Goal: Task Accomplishment & Management: Use online tool/utility

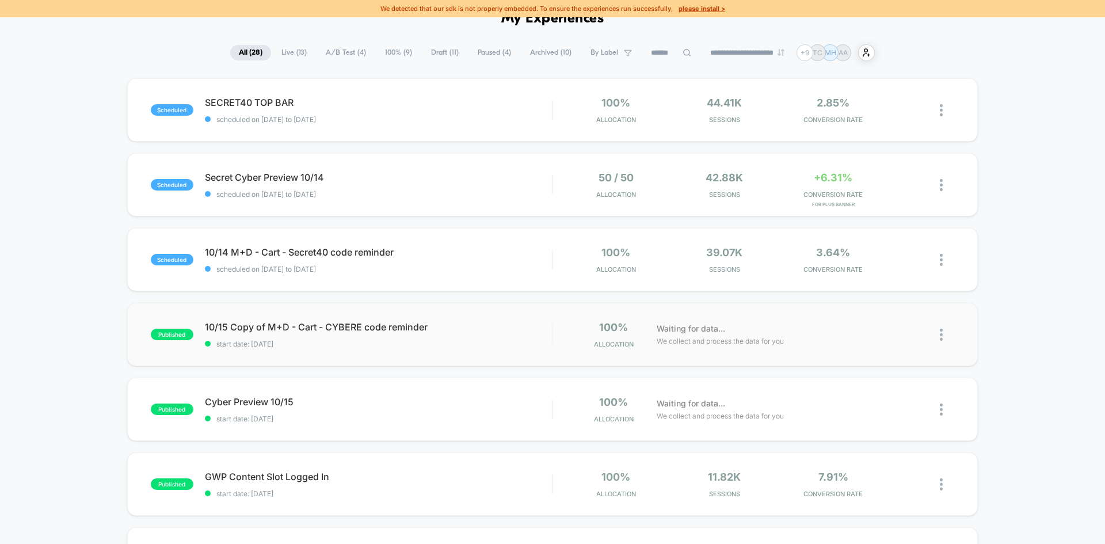
scroll to position [86, 0]
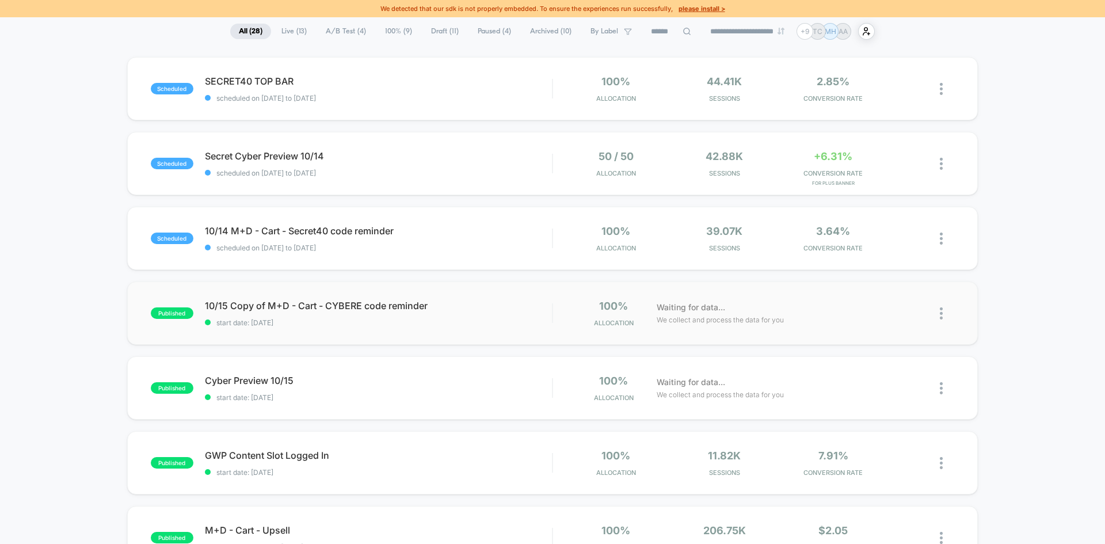
click at [438, 403] on div "published Cyber Preview 10/15 start date: [DATE] 100% Allocation Waiting for da…" at bounding box center [552, 387] width 851 height 63
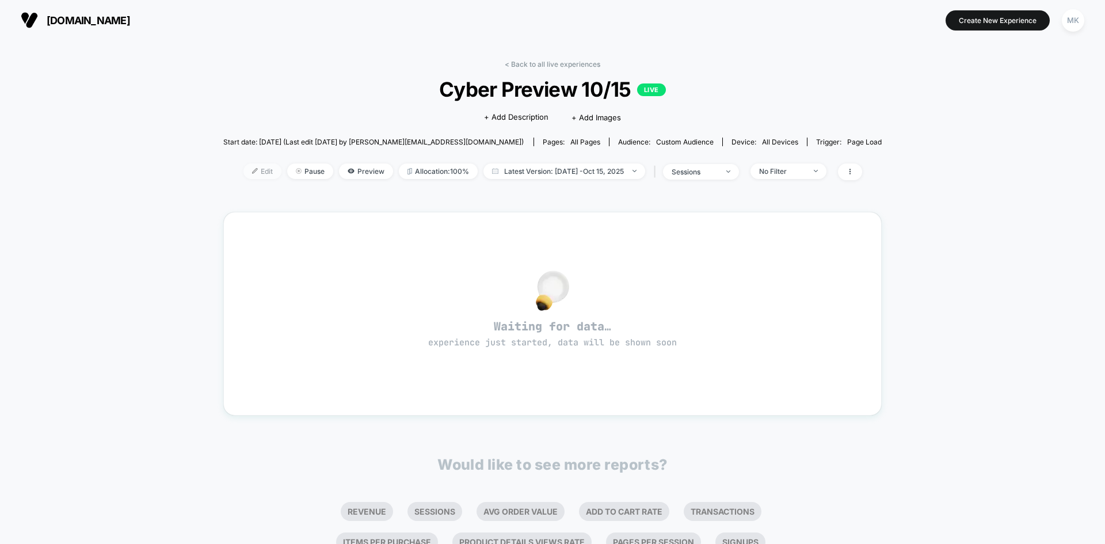
click at [252, 172] on img at bounding box center [255, 171] width 6 height 6
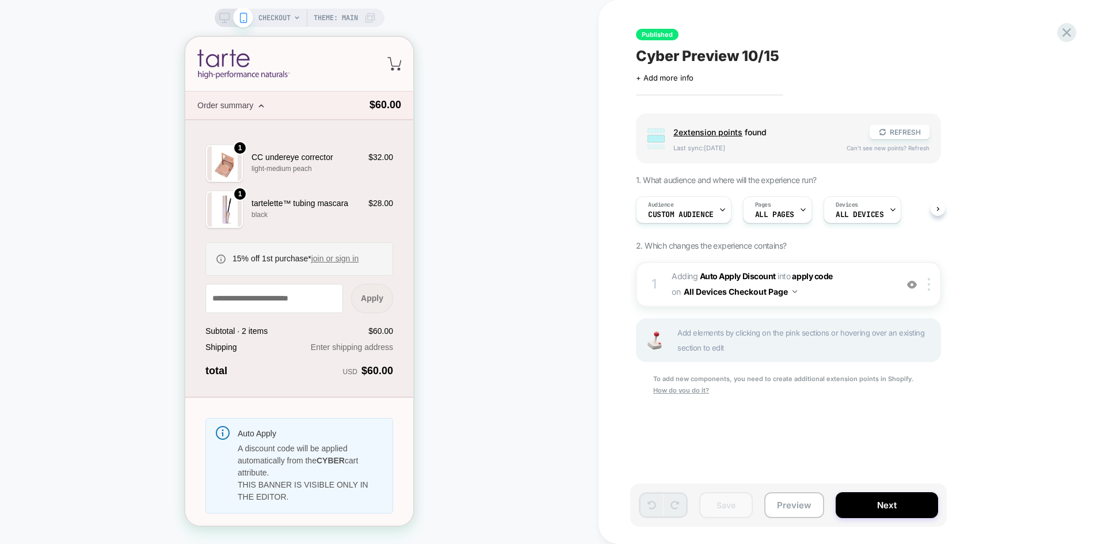
scroll to position [0, 1]
click at [856, 292] on span "#_loomi_addon_1759942051043_dup1759942511 Adding Auto Apply Discount INTO apply…" at bounding box center [781, 284] width 219 height 31
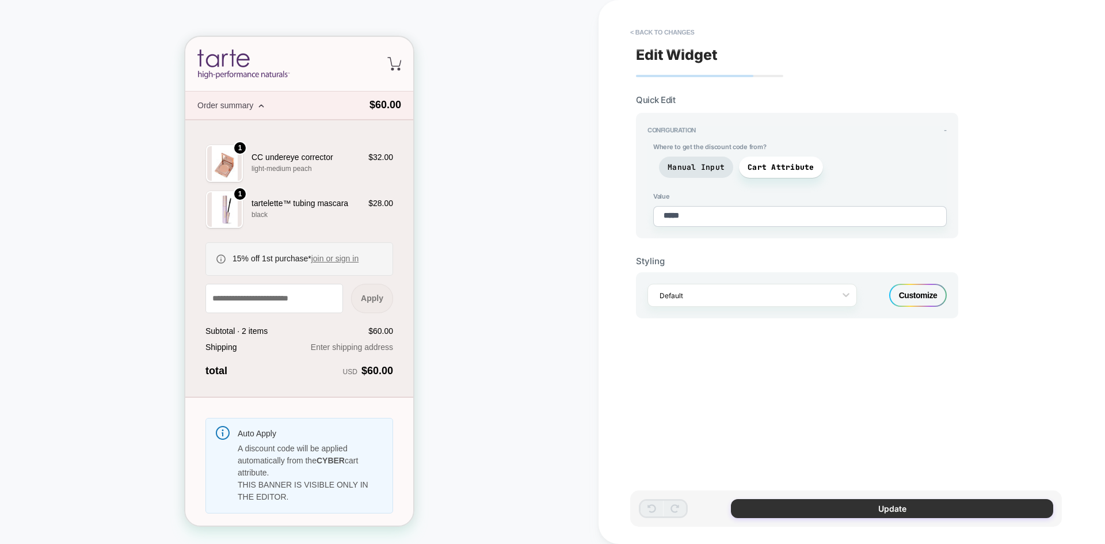
click at [773, 508] on button "Update" at bounding box center [892, 508] width 322 height 19
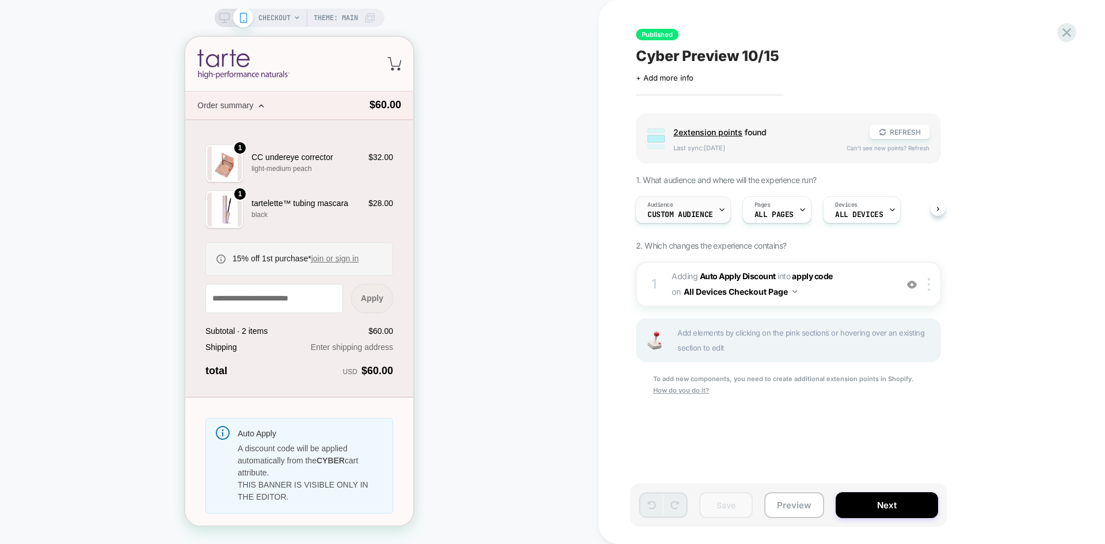
click at [678, 204] on div "Audience Custom Audience" at bounding box center [680, 210] width 89 height 26
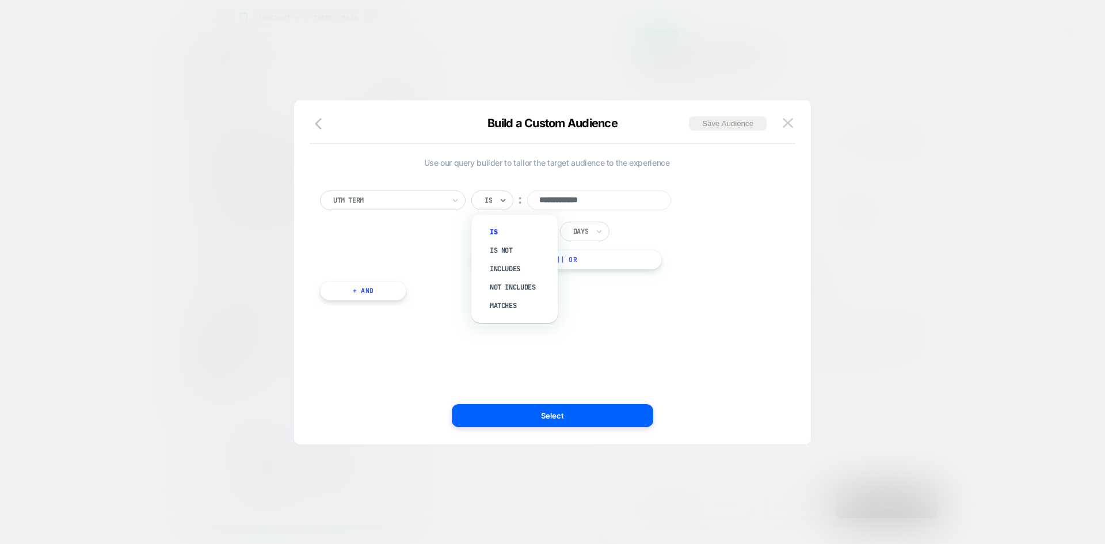
click at [490, 201] on div at bounding box center [488, 200] width 7 height 10
click at [494, 265] on div "Includes" at bounding box center [520, 269] width 75 height 18
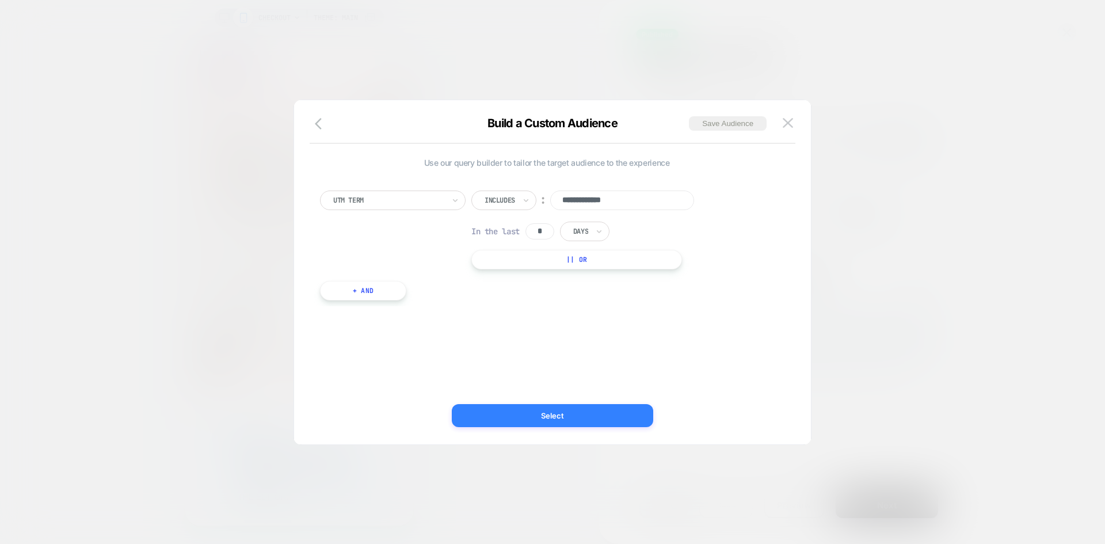
click at [498, 409] on button "Select" at bounding box center [552, 415] width 201 height 23
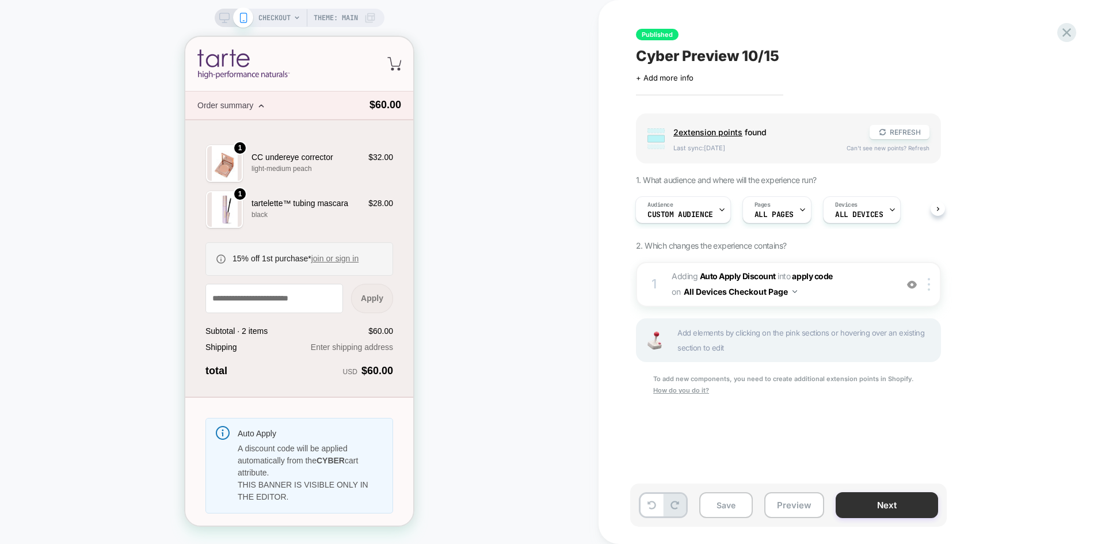
click at [871, 502] on button "Next" at bounding box center [887, 505] width 102 height 26
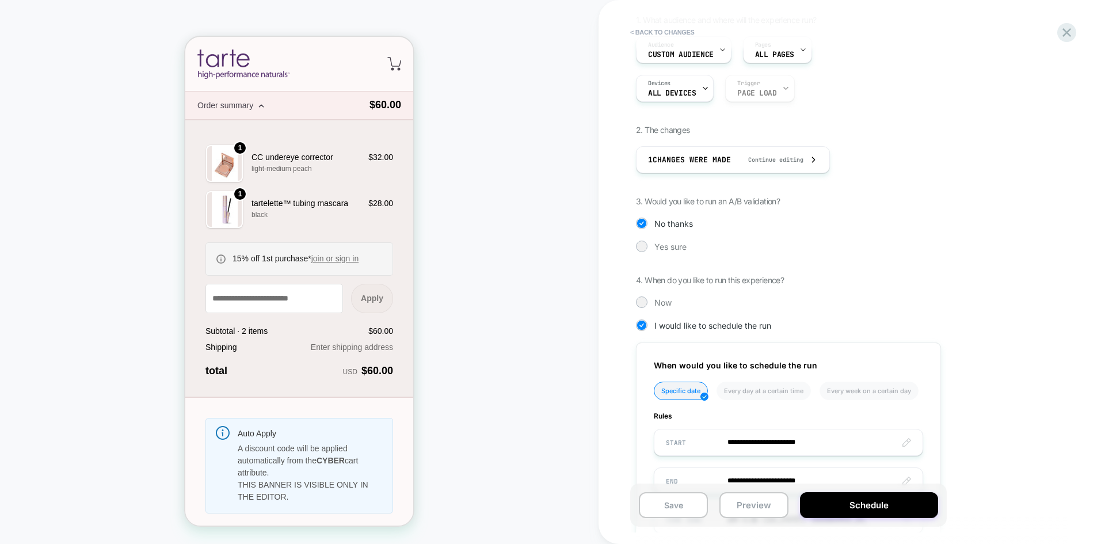
scroll to position [186, 0]
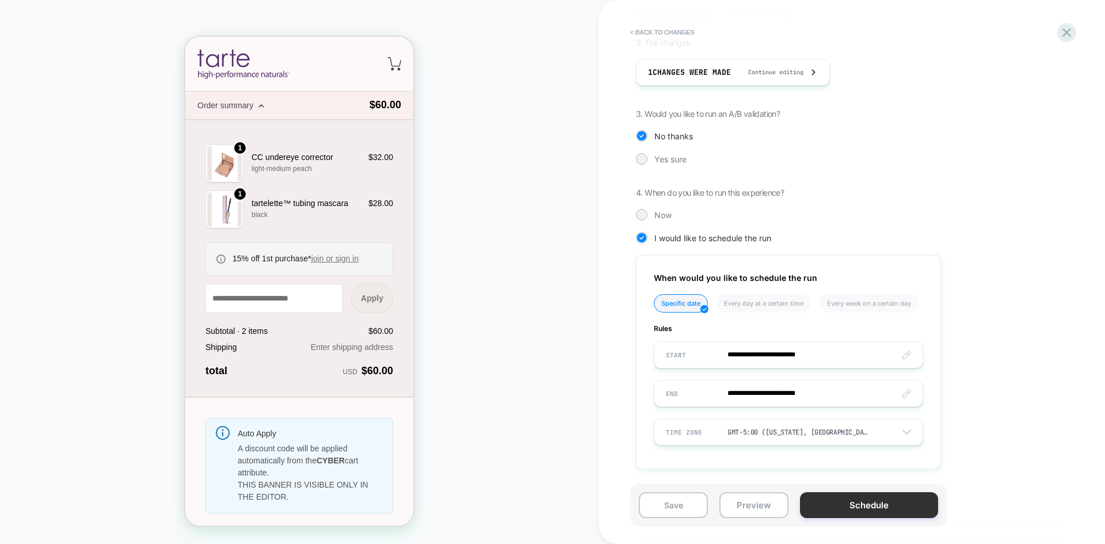
click at [841, 498] on button "Schedule" at bounding box center [869, 505] width 138 height 26
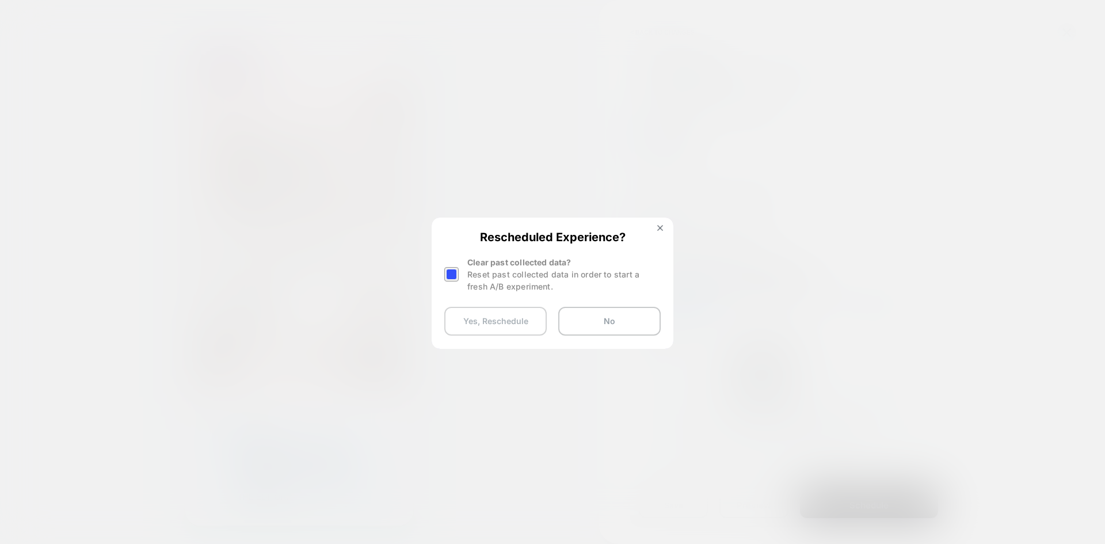
click at [509, 324] on button "Yes, Reschedule" at bounding box center [495, 321] width 102 height 29
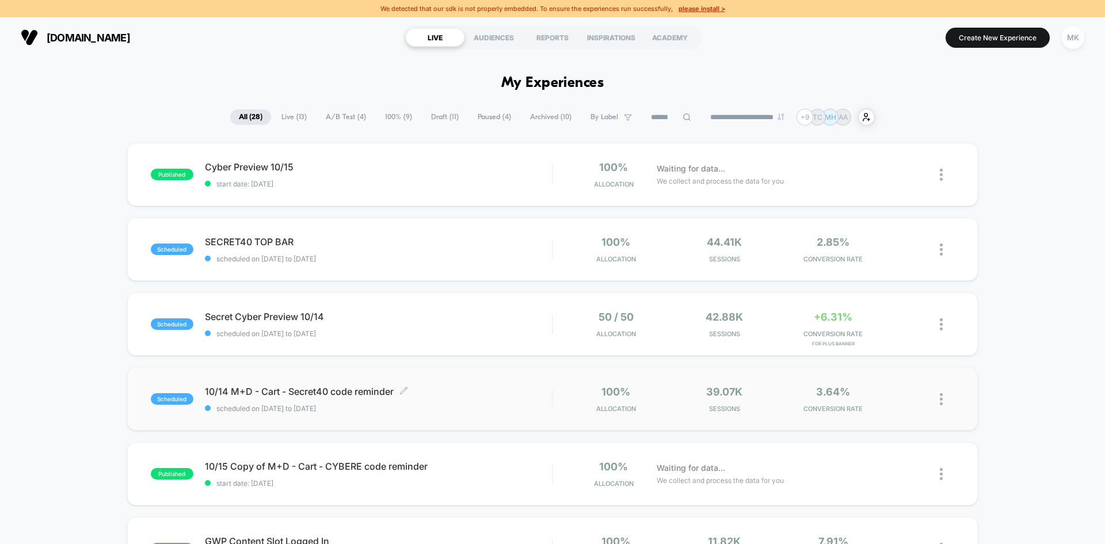
click at [496, 388] on span "10/14 M+D - Cart - Secret40 code reminder Click to edit experience details" at bounding box center [378, 392] width 347 height 12
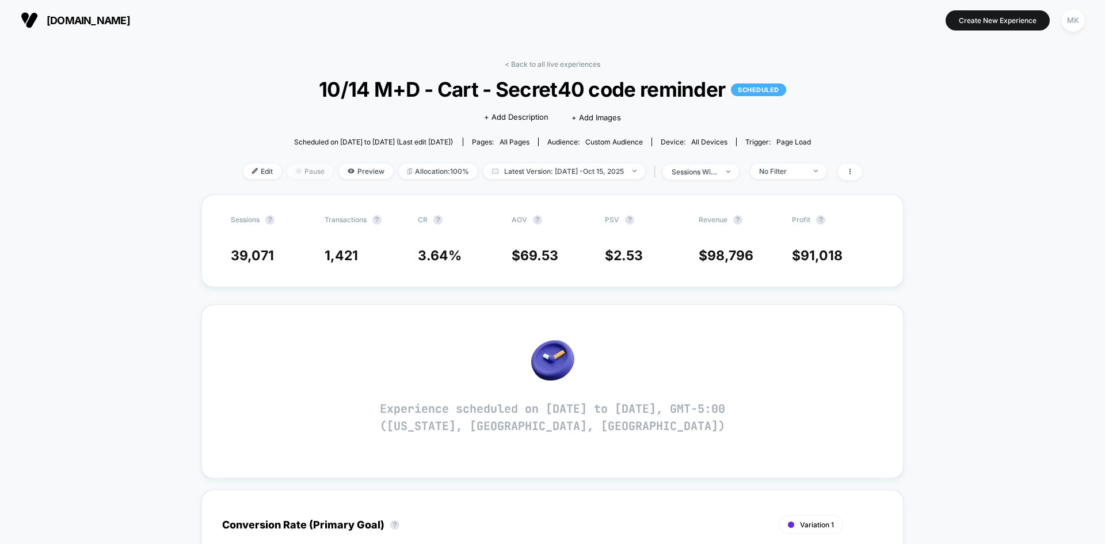
click at [304, 169] on span "Pause" at bounding box center [310, 171] width 46 height 16
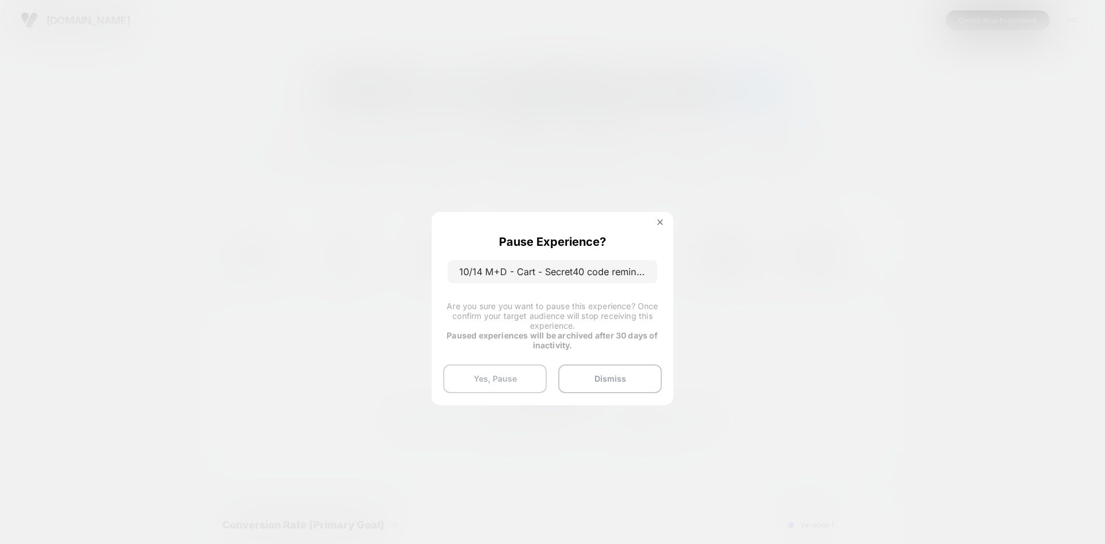
click at [525, 371] on button "Yes, Pause" at bounding box center [495, 378] width 104 height 29
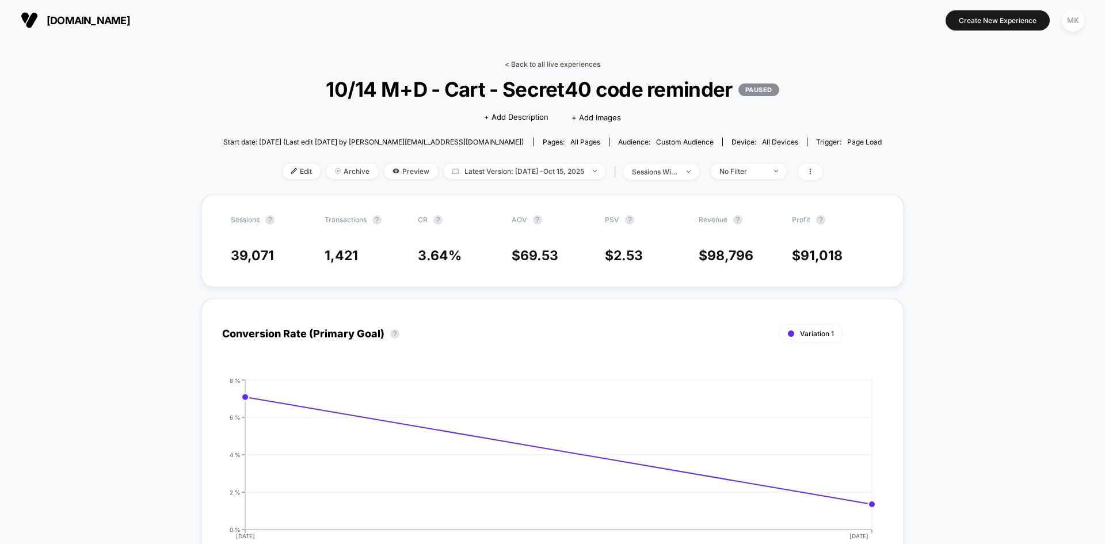
click at [542, 60] on link "< Back to all live experiences" at bounding box center [553, 64] width 96 height 9
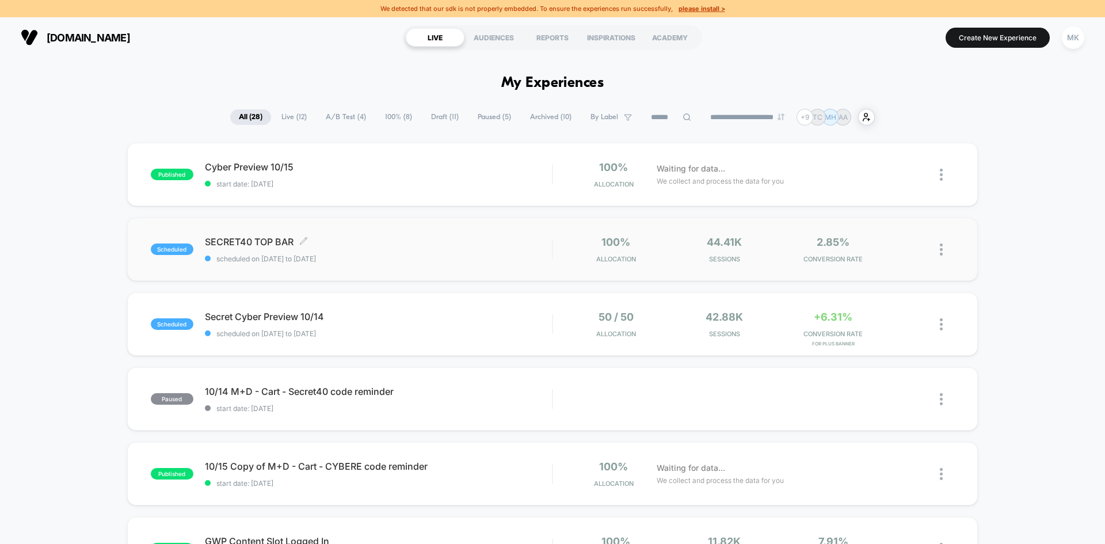
click at [370, 246] on span "SECRET40 TOP BAR Click to edit experience details" at bounding box center [378, 242] width 347 height 12
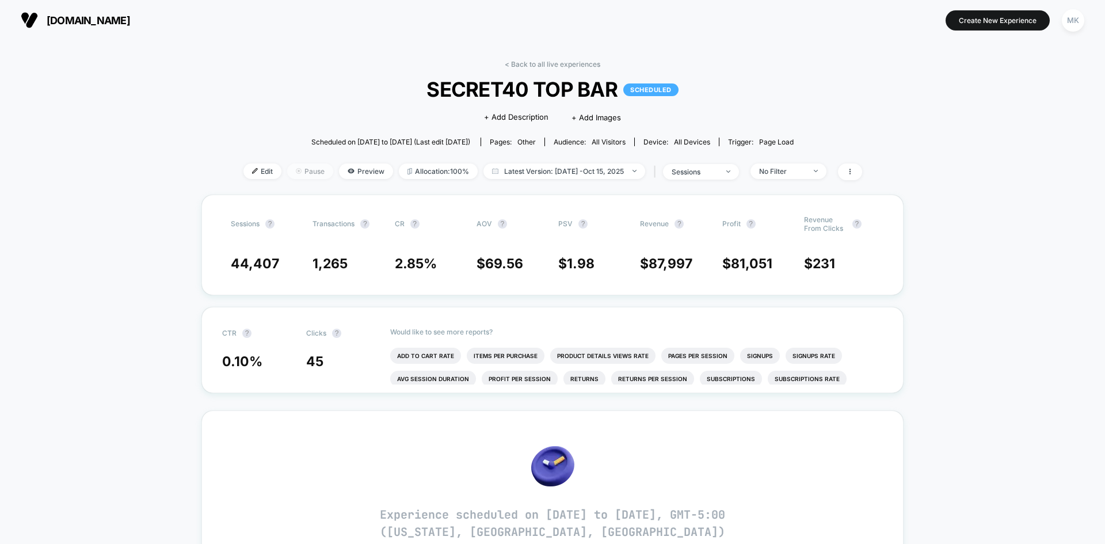
click at [303, 170] on span "Pause" at bounding box center [310, 171] width 46 height 16
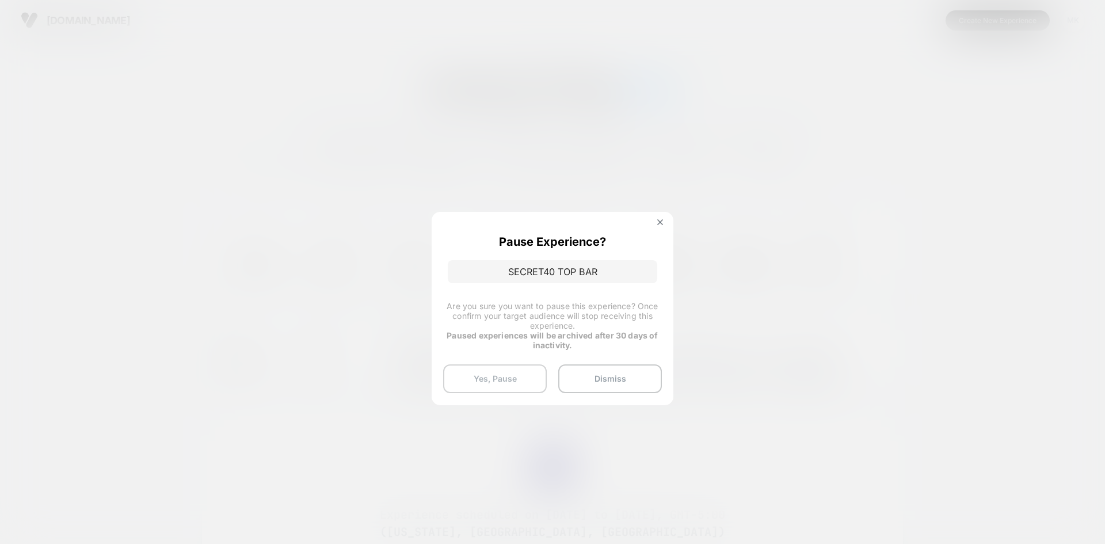
click at [481, 379] on button "Yes, Pause" at bounding box center [495, 378] width 104 height 29
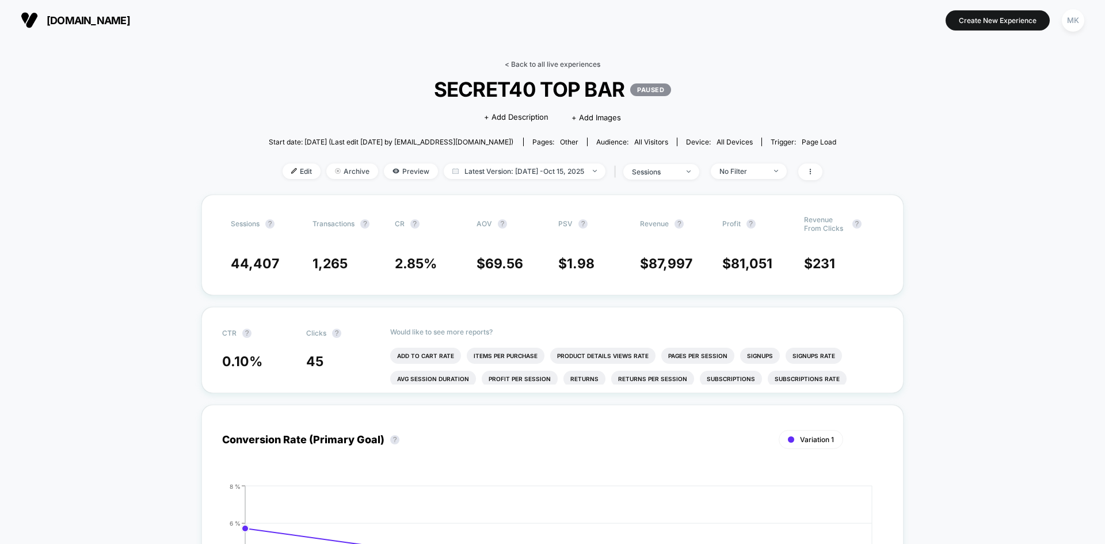
click at [532, 66] on link "< Back to all live experiences" at bounding box center [553, 64] width 96 height 9
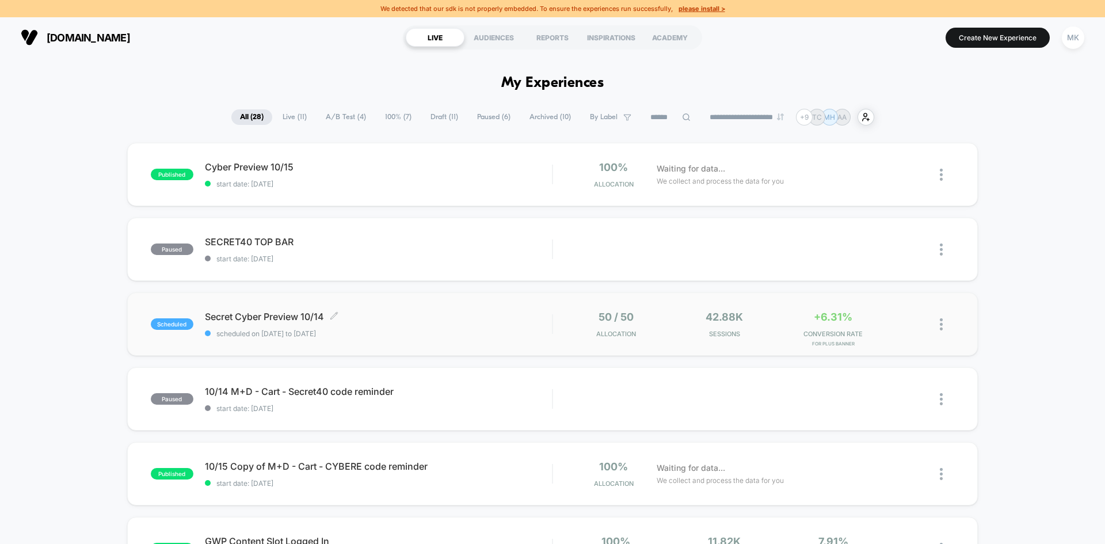
click at [381, 337] on span "scheduled on [DATE] to [DATE]" at bounding box center [378, 333] width 347 height 9
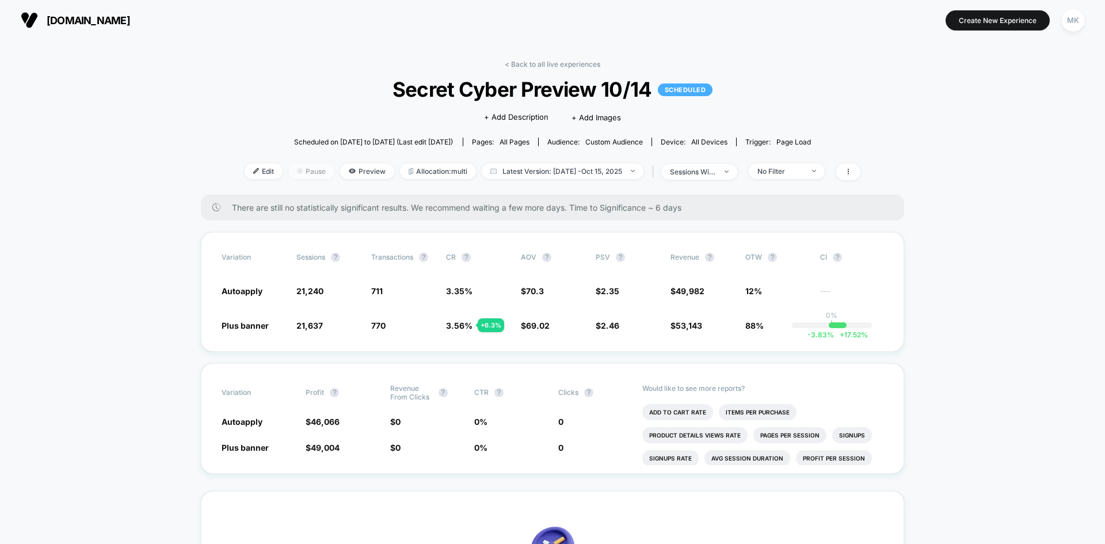
click at [297, 172] on img at bounding box center [300, 171] width 6 height 6
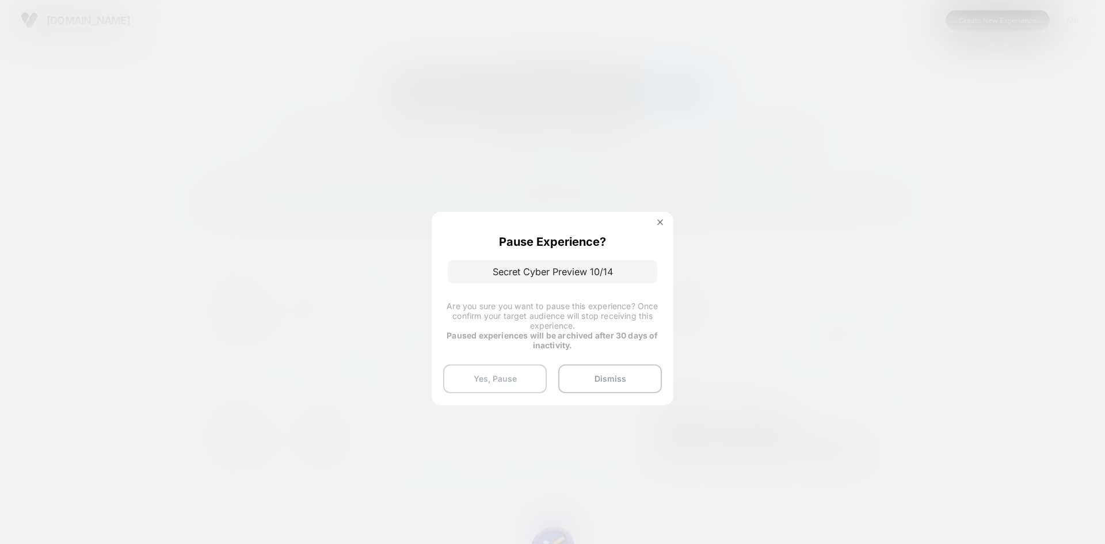
click at [485, 375] on button "Yes, Pause" at bounding box center [495, 378] width 104 height 29
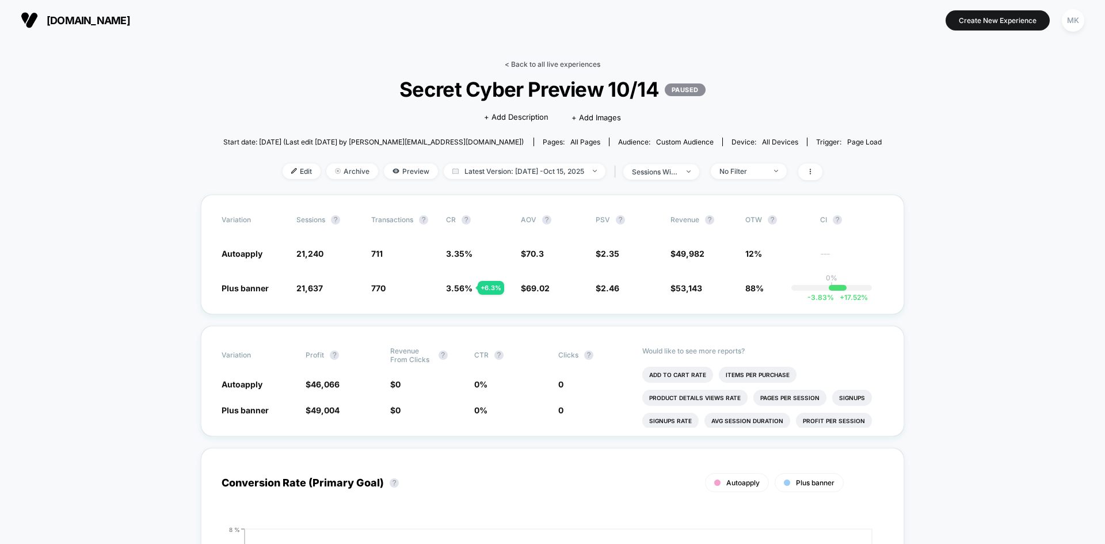
click at [525, 68] on link "< Back to all live experiences" at bounding box center [553, 64] width 96 height 9
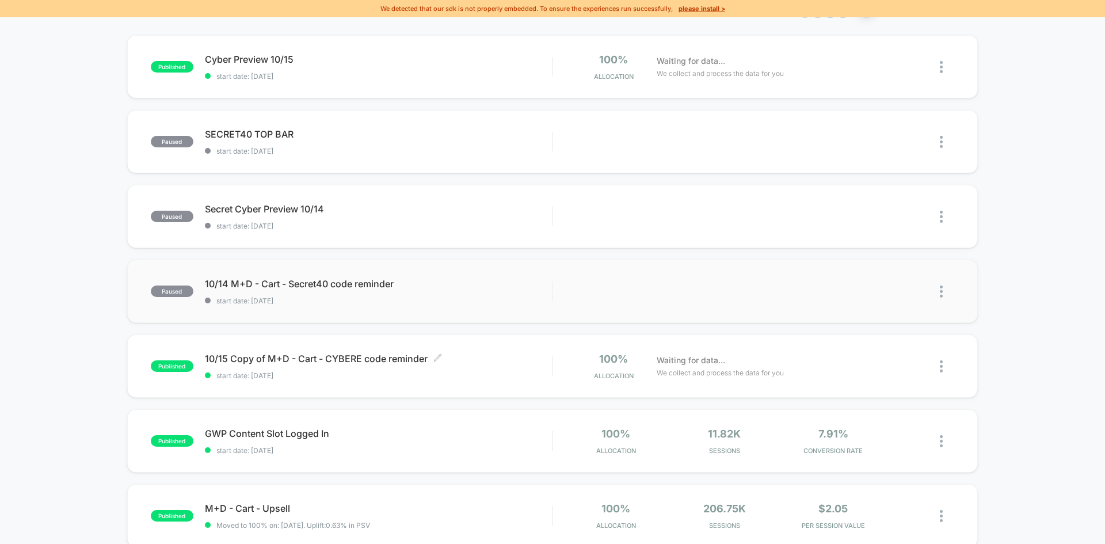
scroll to position [108, 0]
click at [519, 369] on div "10/15 Copy of M+D - Cart - CYBERE code reminder Click to edit experience detail…" at bounding box center [378, 365] width 347 height 27
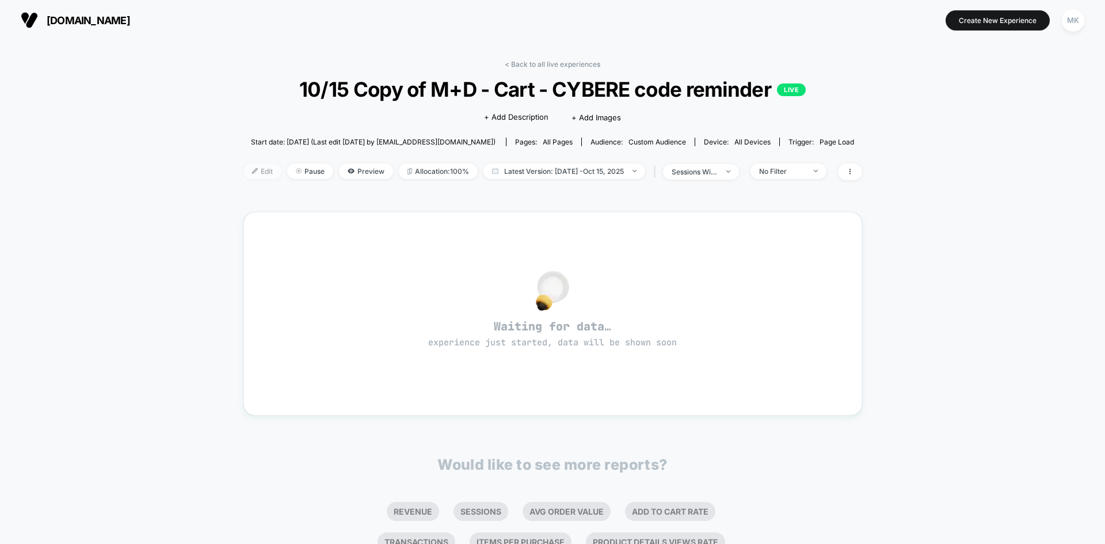
click at [257, 172] on span "Edit" at bounding box center [262, 171] width 38 height 16
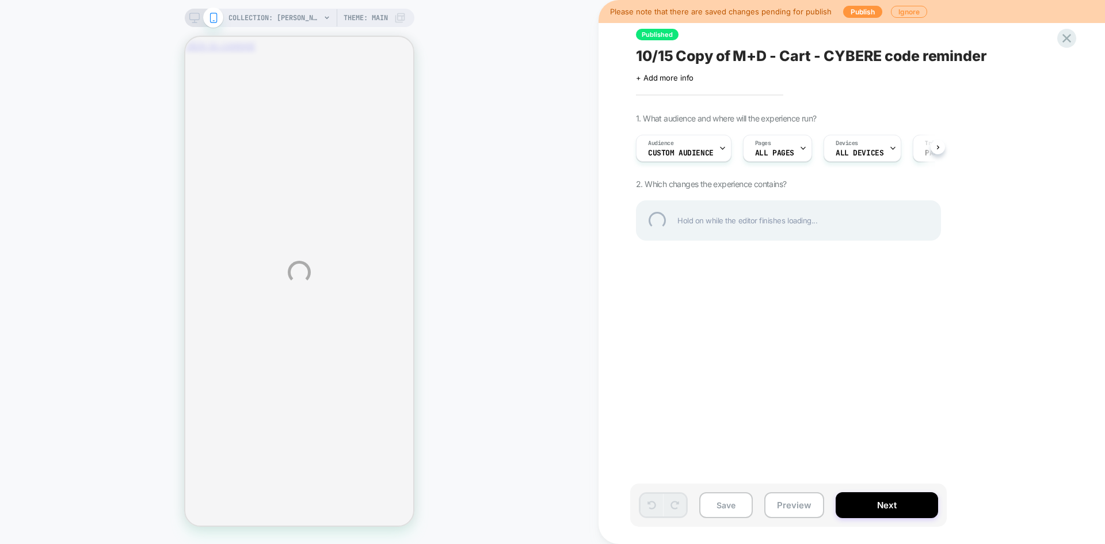
click at [677, 156] on div "COLLECTION: [PERSON_NAME]'s faves (Category) COLLECTION: [PERSON_NAME]'s faves …" at bounding box center [552, 272] width 1105 height 544
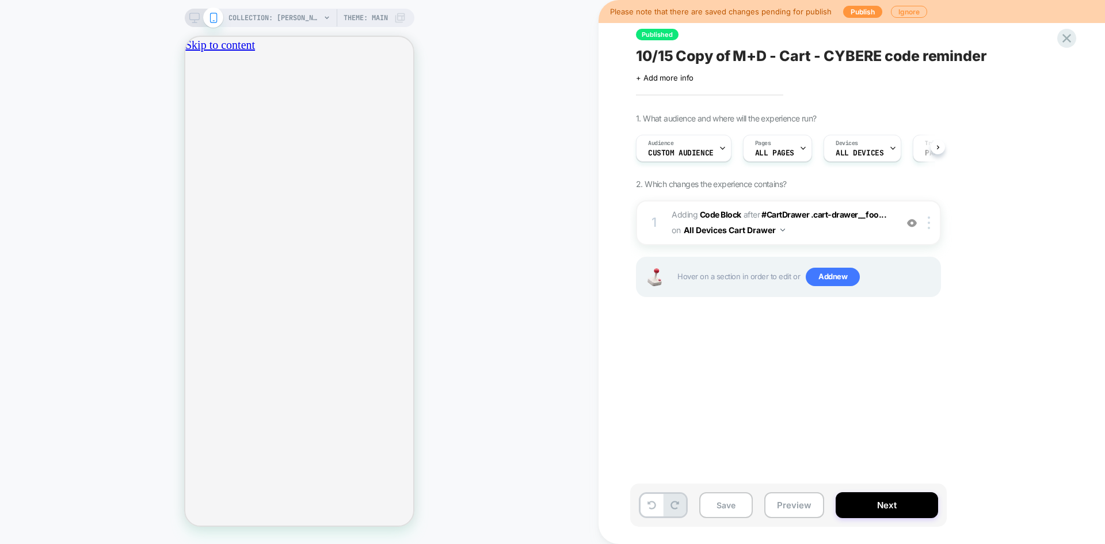
scroll to position [0, 1]
click at [677, 156] on span "Custom Audience" at bounding box center [680, 153] width 66 height 8
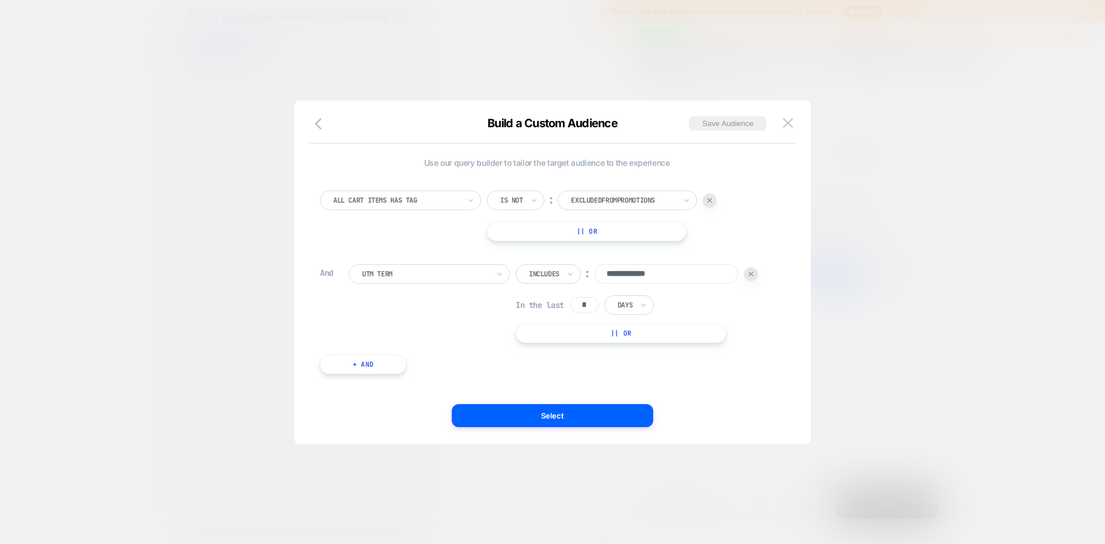
scroll to position [0, 405]
click at [549, 412] on button "Select" at bounding box center [552, 415] width 201 height 23
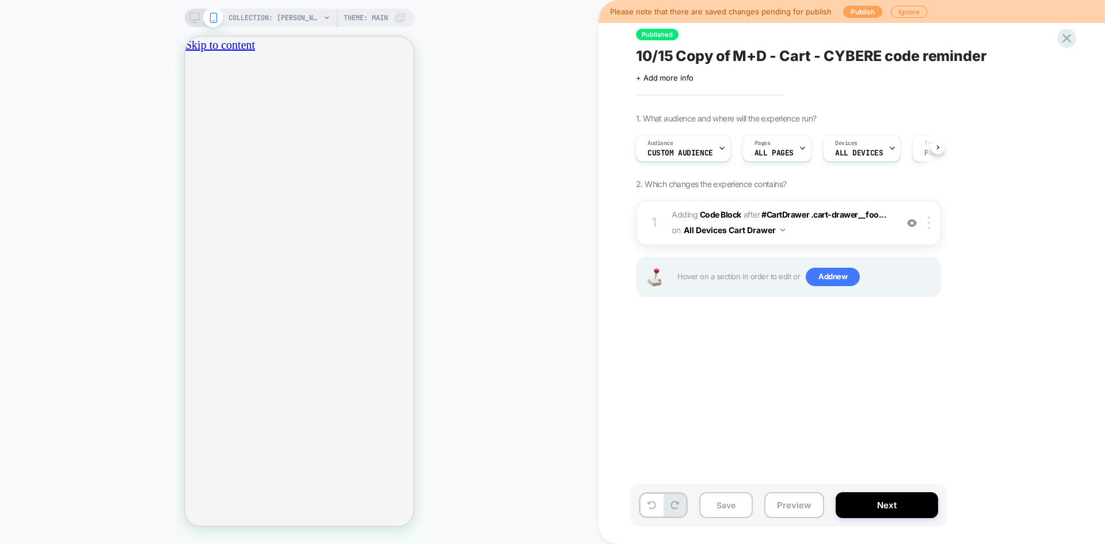
click at [855, 12] on button "Publish" at bounding box center [862, 12] width 39 height 12
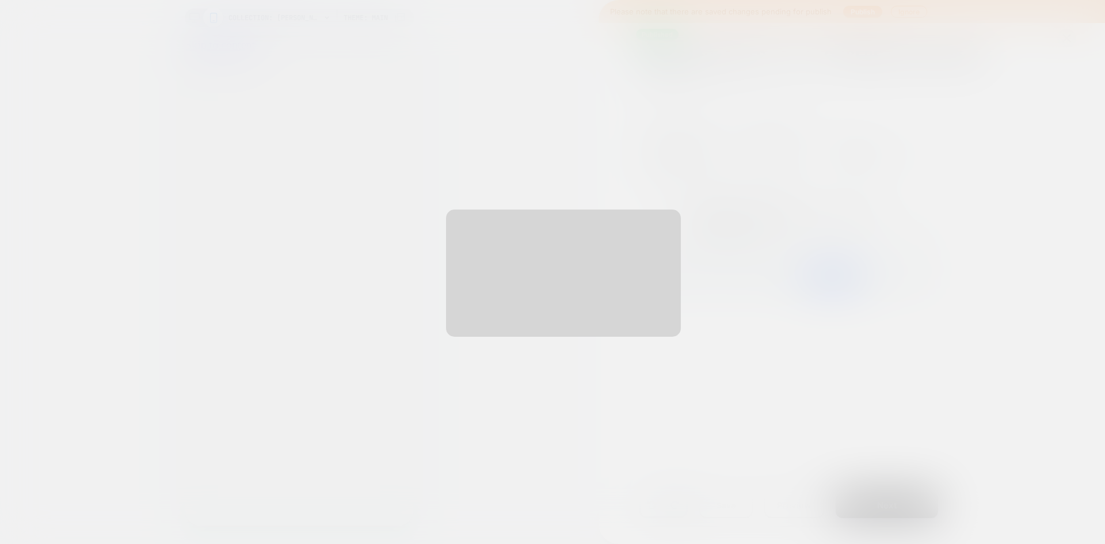
scroll to position [0, 0]
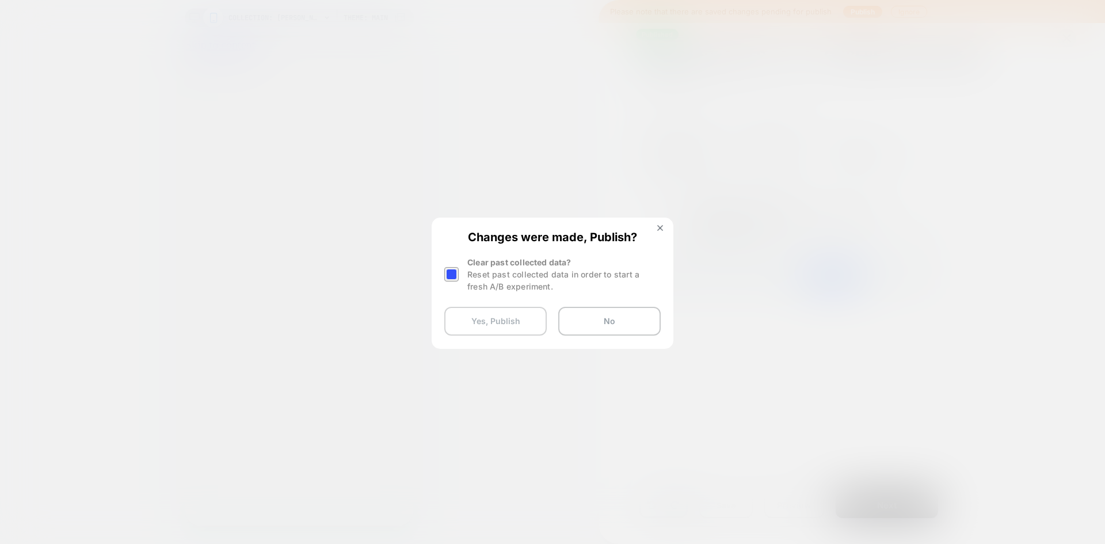
click at [529, 321] on button "Yes, Publish" at bounding box center [495, 321] width 102 height 29
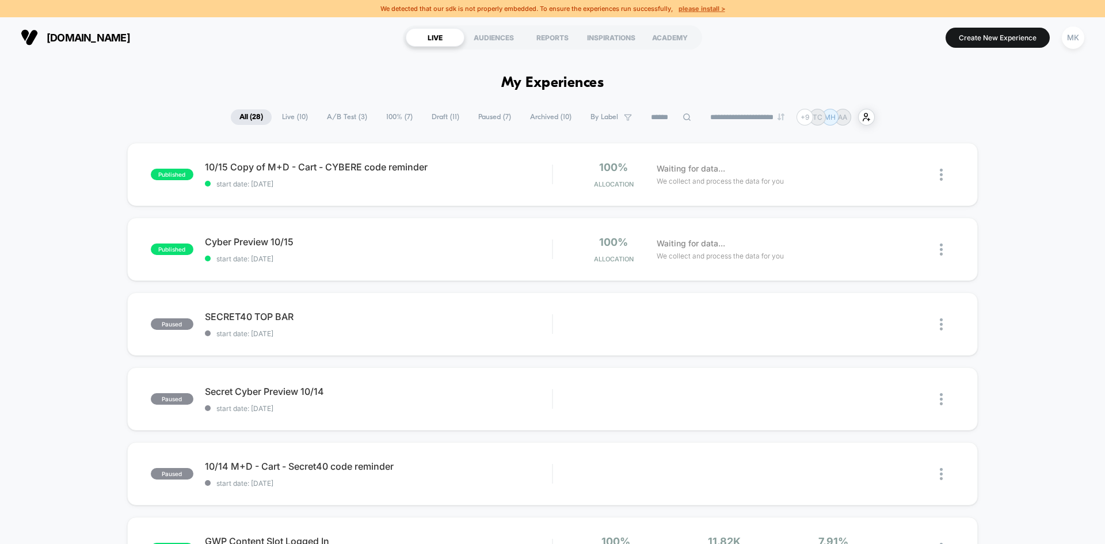
click at [692, 8] on u "please install >" at bounding box center [702, 9] width 47 height 8
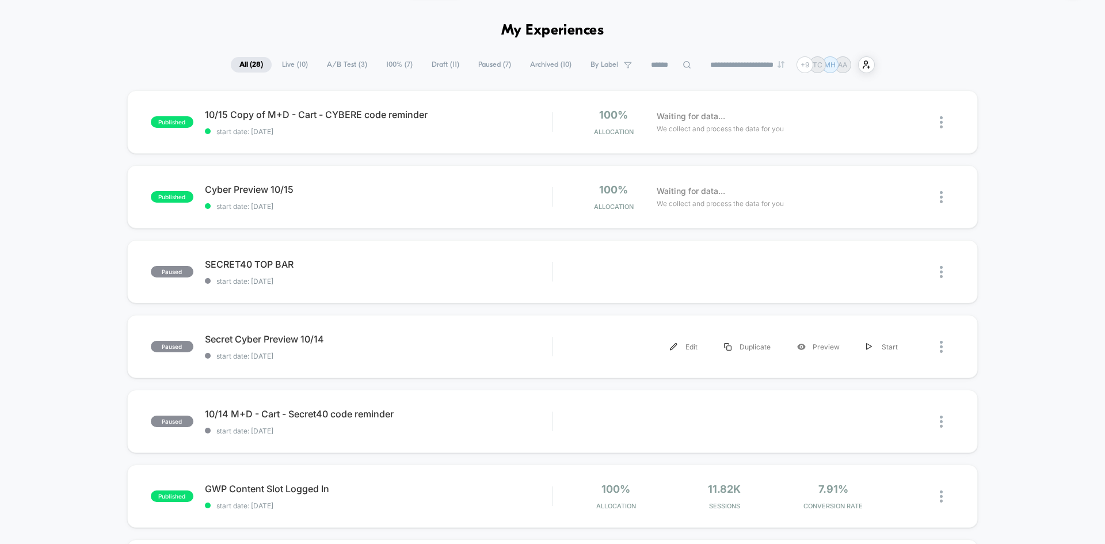
scroll to position [35, 0]
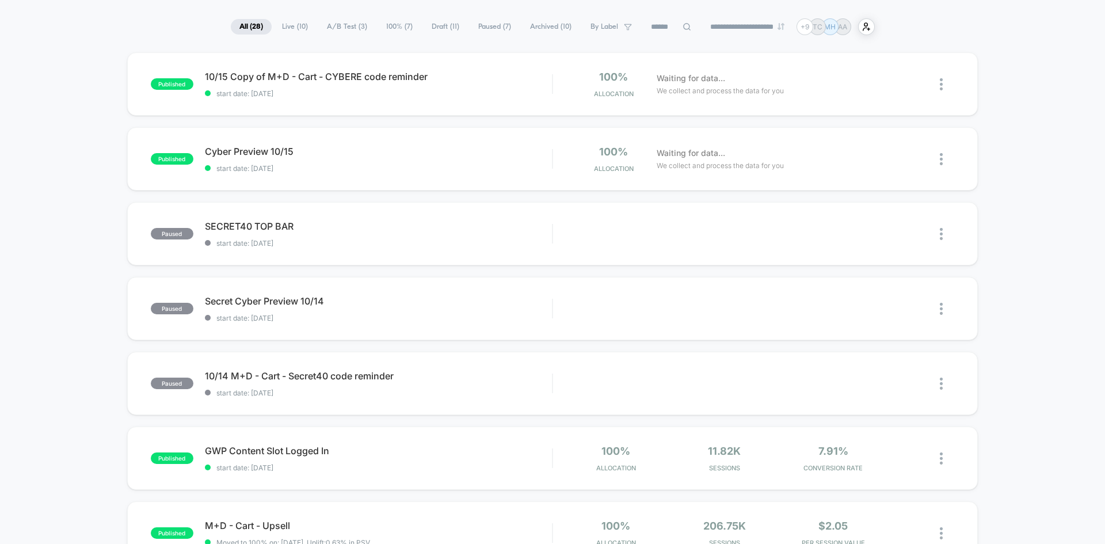
scroll to position [0, 0]
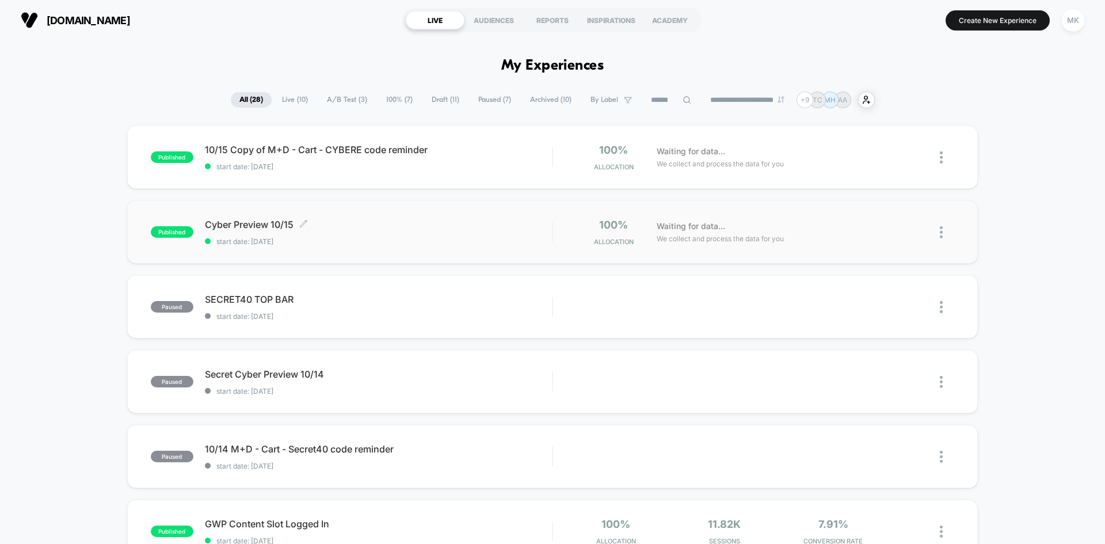
click at [437, 234] on div "Cyber Preview 10/15 Click to edit experience details Click to edit experience d…" at bounding box center [378, 232] width 347 height 27
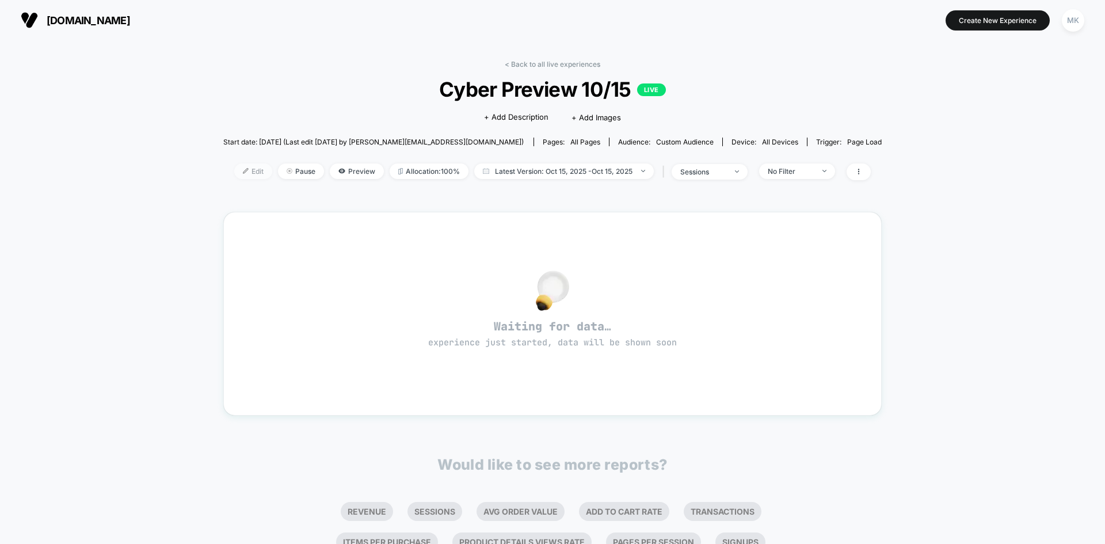
click at [257, 173] on span "Edit" at bounding box center [253, 171] width 38 height 16
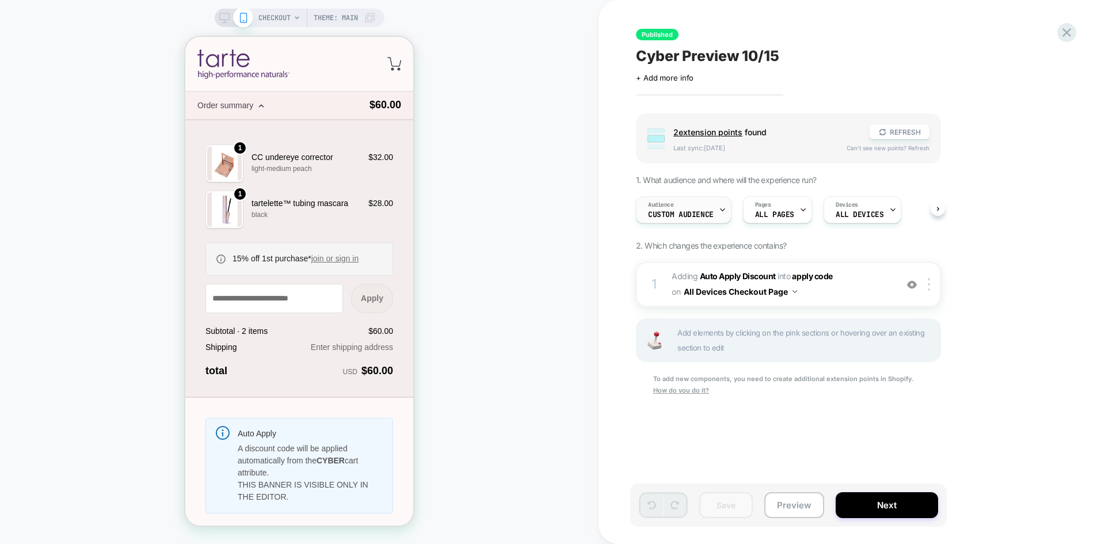
scroll to position [0, 1]
click at [695, 219] on div "Audience Custom Audience" at bounding box center [680, 210] width 89 height 26
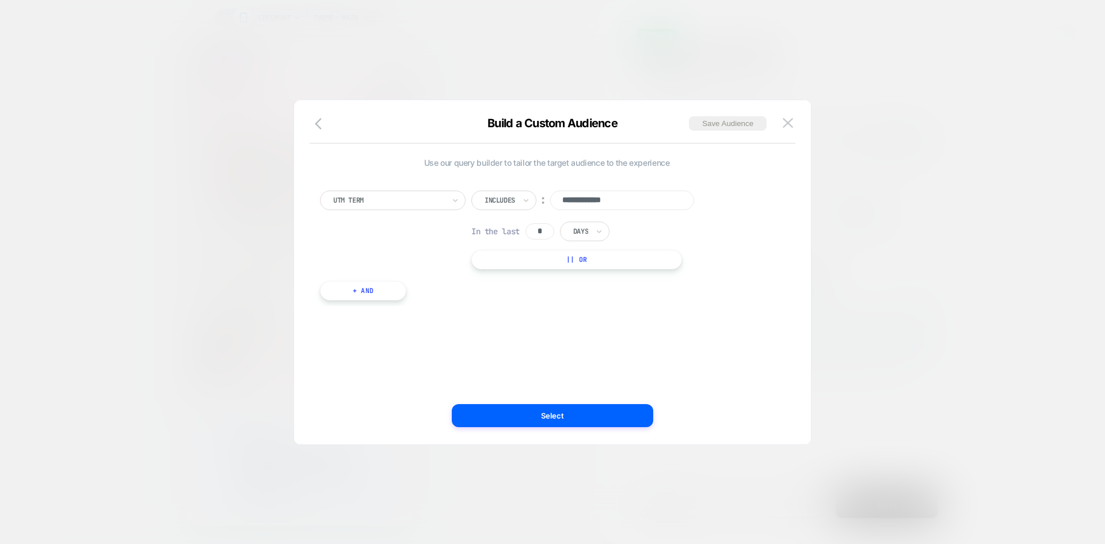
click at [562, 199] on input "**********" at bounding box center [622, 200] width 144 height 20
click at [499, 411] on button "Select" at bounding box center [552, 415] width 201 height 23
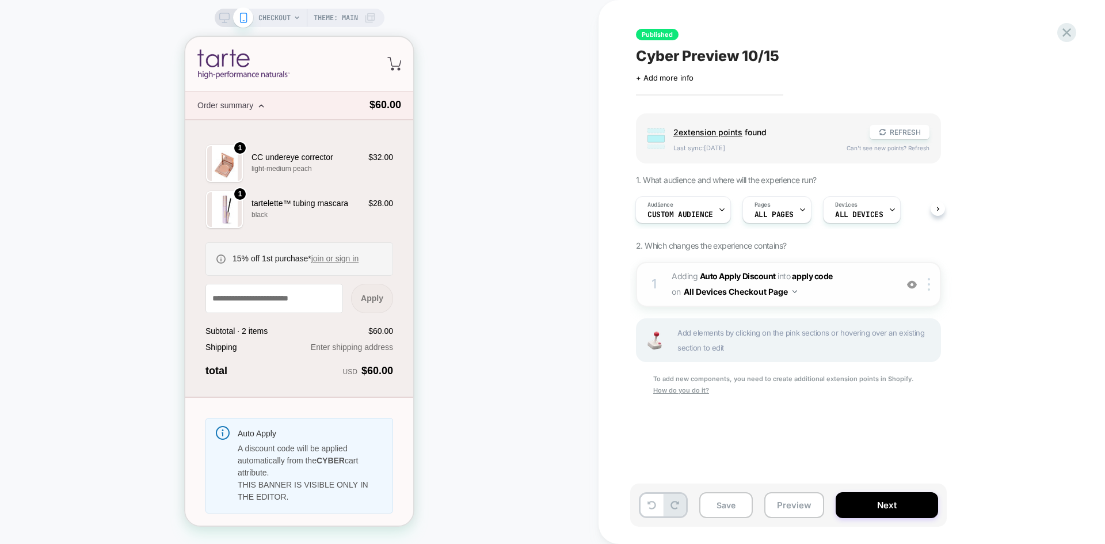
click at [839, 296] on span "#_loomi_addon_1759942051043_dup1759942511 Adding Auto Apply Discount INTO apply…" at bounding box center [781, 284] width 219 height 31
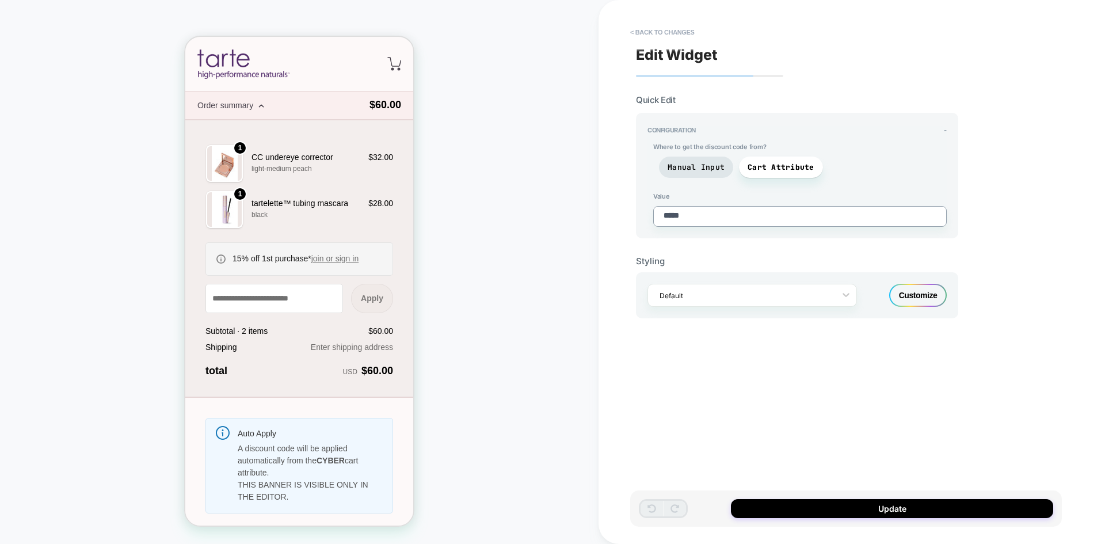
click at [662, 218] on textarea "*****" at bounding box center [800, 216] width 294 height 21
click at [683, 165] on span "Manual Input" at bounding box center [696, 167] width 57 height 10
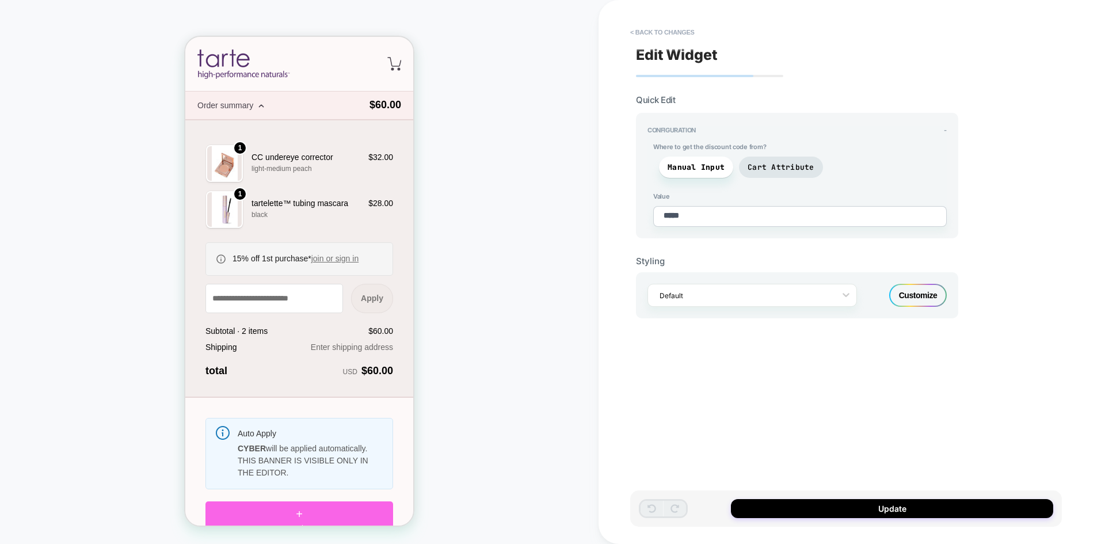
click at [664, 218] on textarea "*****" at bounding box center [800, 216] width 294 height 21
click at [826, 504] on button "Update" at bounding box center [892, 508] width 322 height 19
type textarea "*"
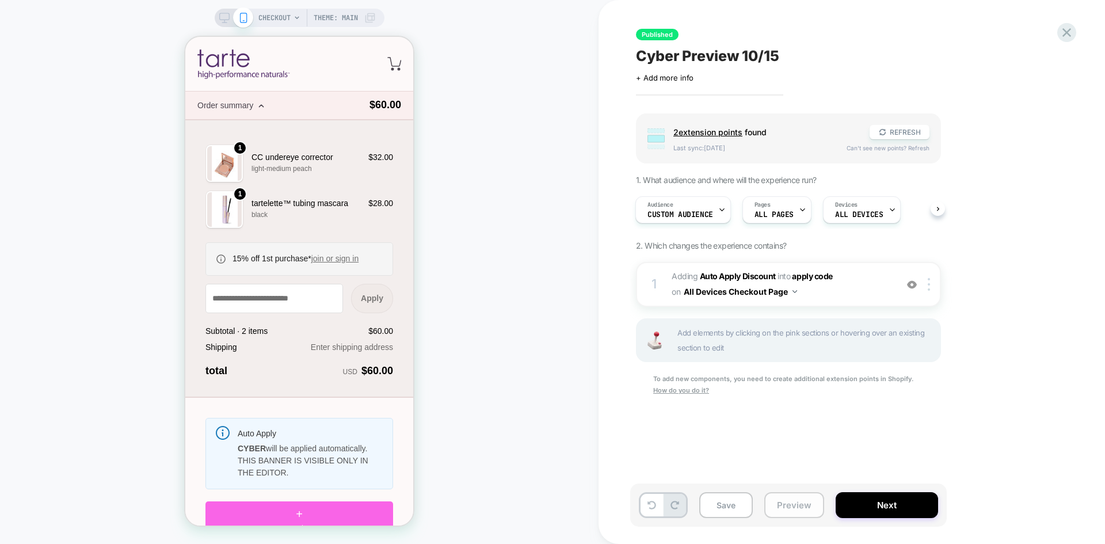
click at [790, 498] on button "Preview" at bounding box center [794, 505] width 60 height 26
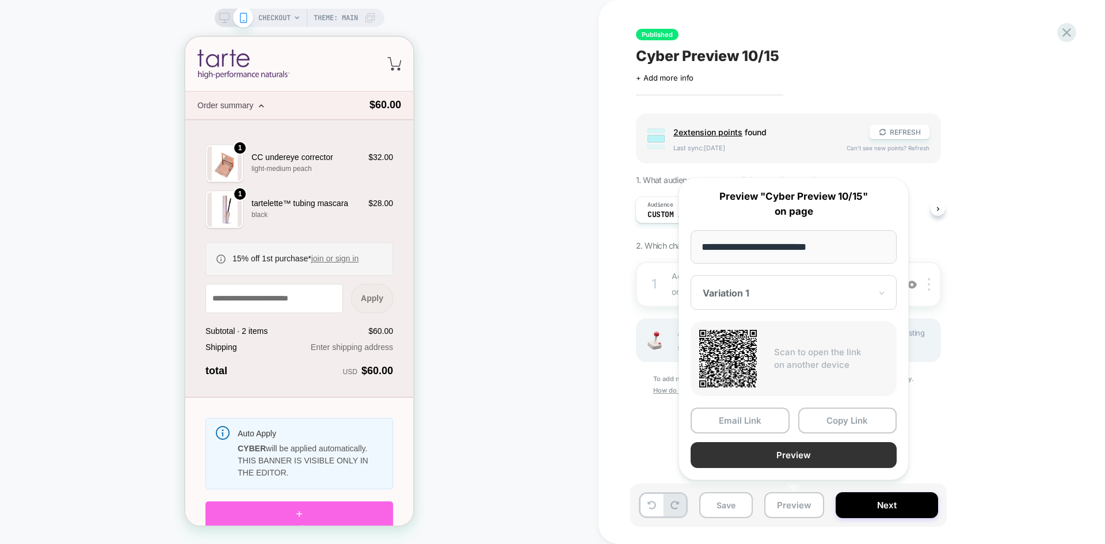
click at [769, 453] on button "Preview" at bounding box center [794, 455] width 206 height 26
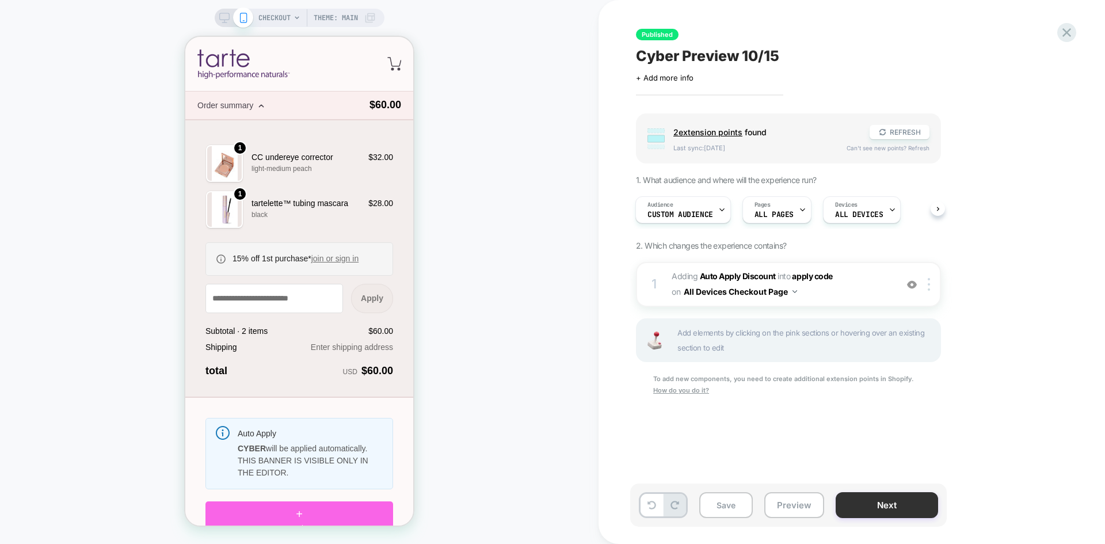
click at [902, 507] on button "Next" at bounding box center [887, 505] width 102 height 26
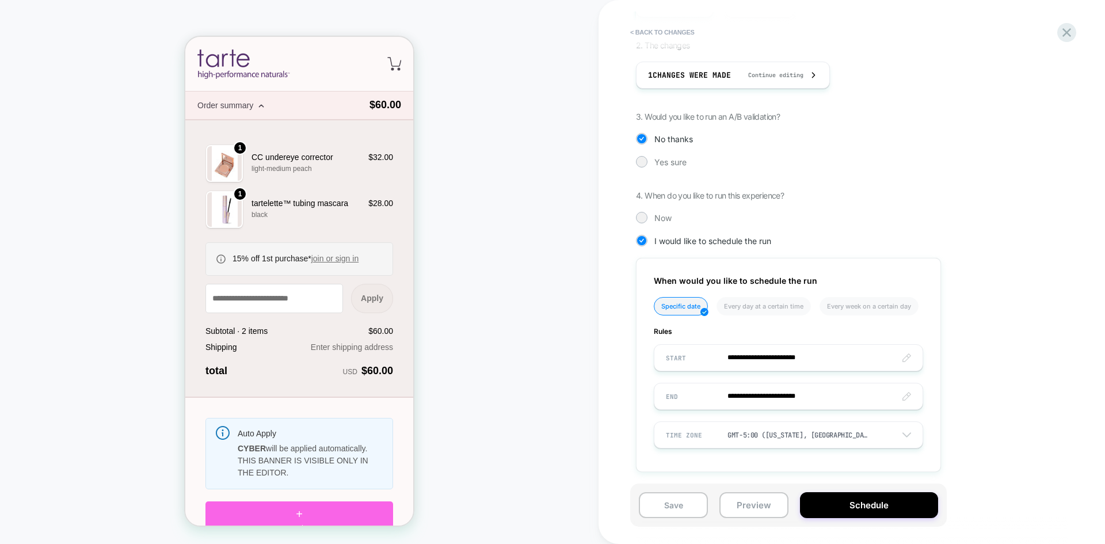
scroll to position [186, 0]
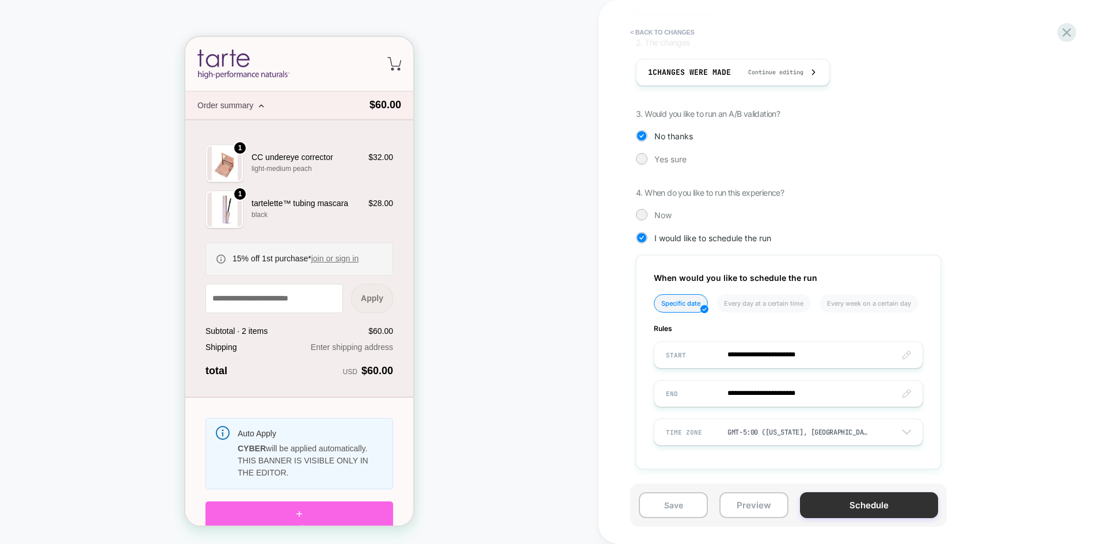
click at [852, 506] on button "Schedule" at bounding box center [869, 505] width 138 height 26
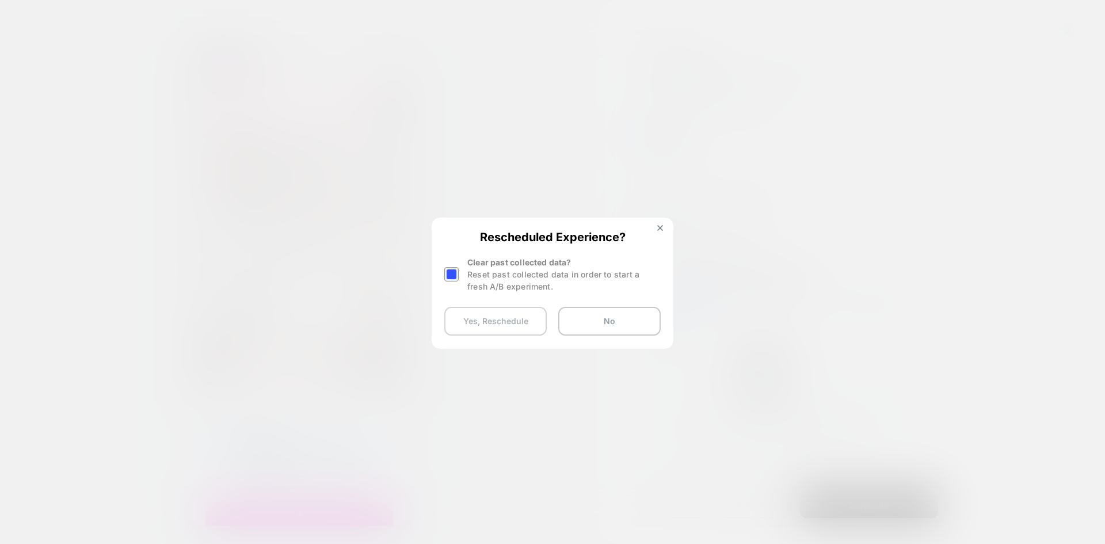
click at [528, 327] on button "Yes, Reschedule" at bounding box center [495, 321] width 102 height 29
